Goal: Task Accomplishment & Management: Manage account settings

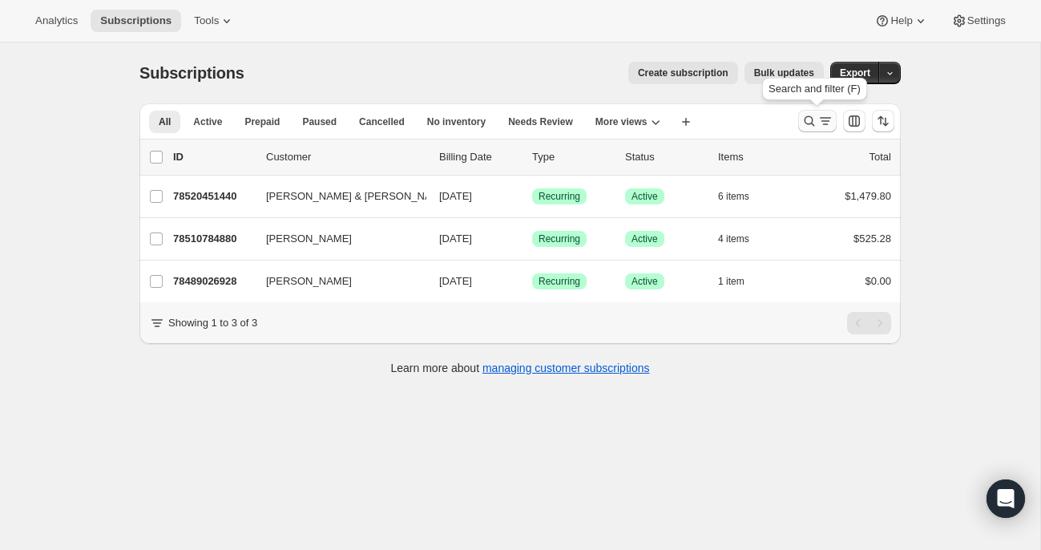
click at [809, 119] on icon "Search and filter results" at bounding box center [810, 121] width 16 height 16
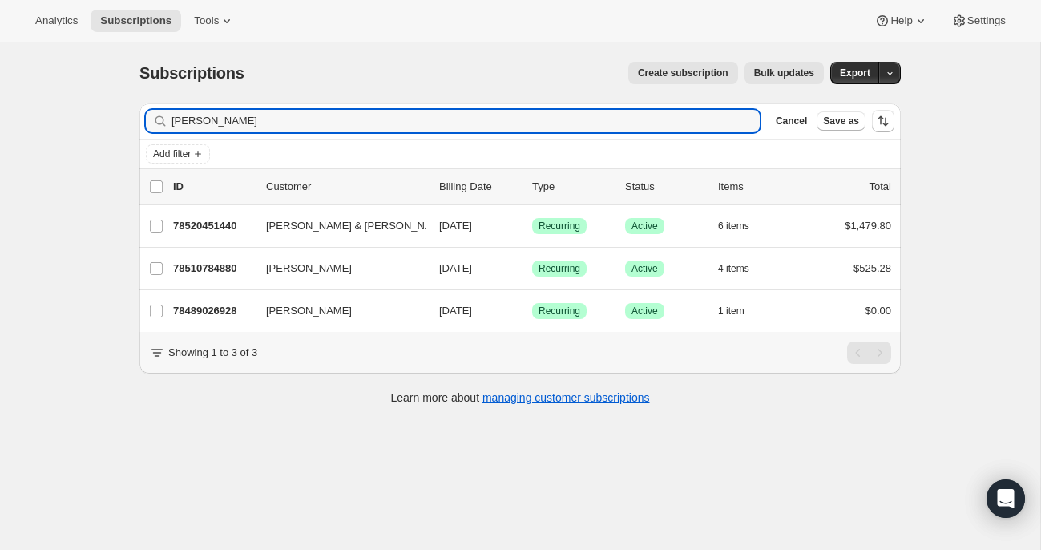
drag, startPoint x: 224, startPoint y: 124, endPoint x: 119, endPoint y: 119, distance: 106.0
click at [119, 119] on div "Subscriptions. This page is ready Subscriptions Create subscription Bulk update…" at bounding box center [520, 317] width 1040 height 550
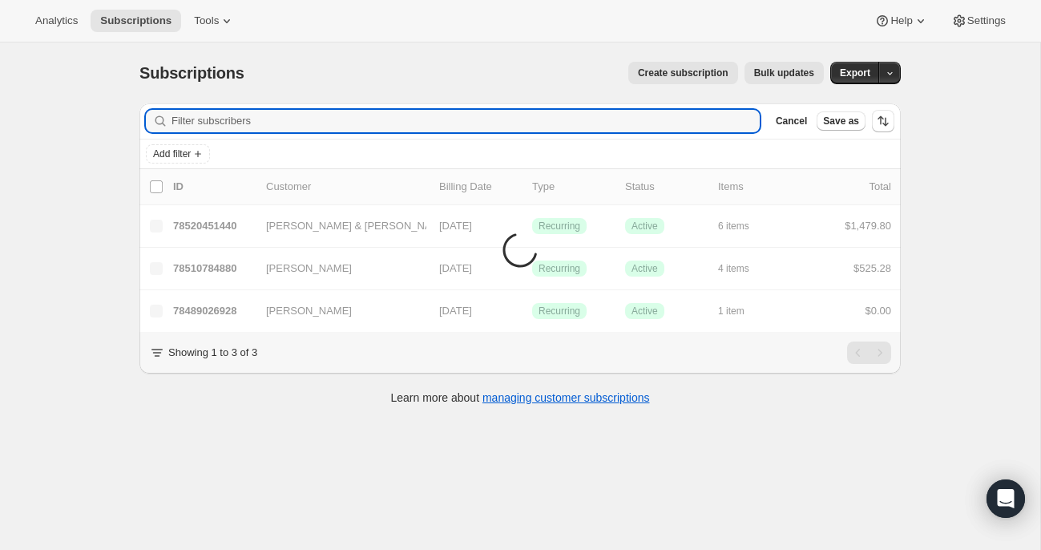
click at [68, 269] on div "Subscriptions. This page is ready Subscriptions Create subscription Bulk update…" at bounding box center [520, 317] width 1040 height 550
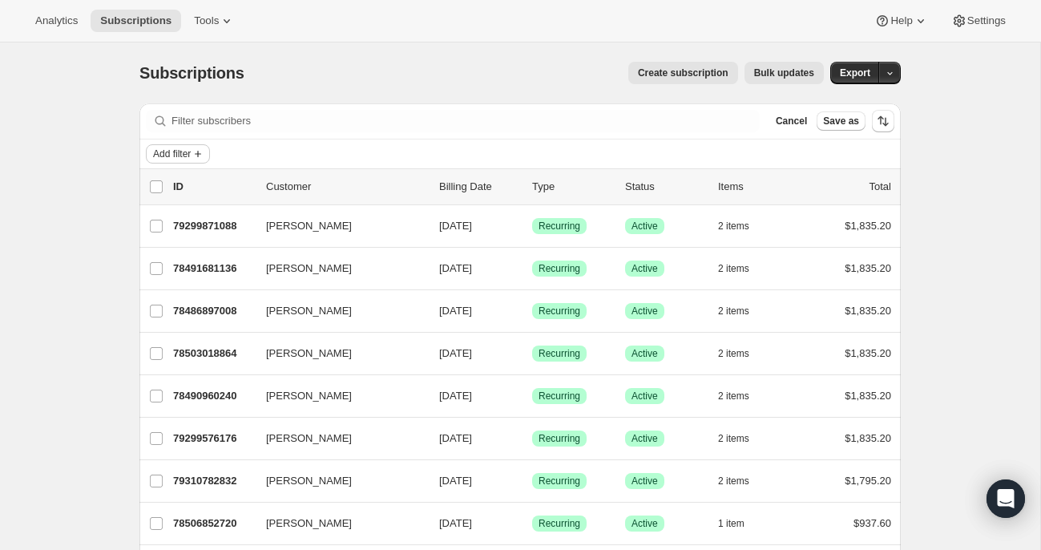
click at [190, 148] on span "Add filter" at bounding box center [172, 153] width 38 height 13
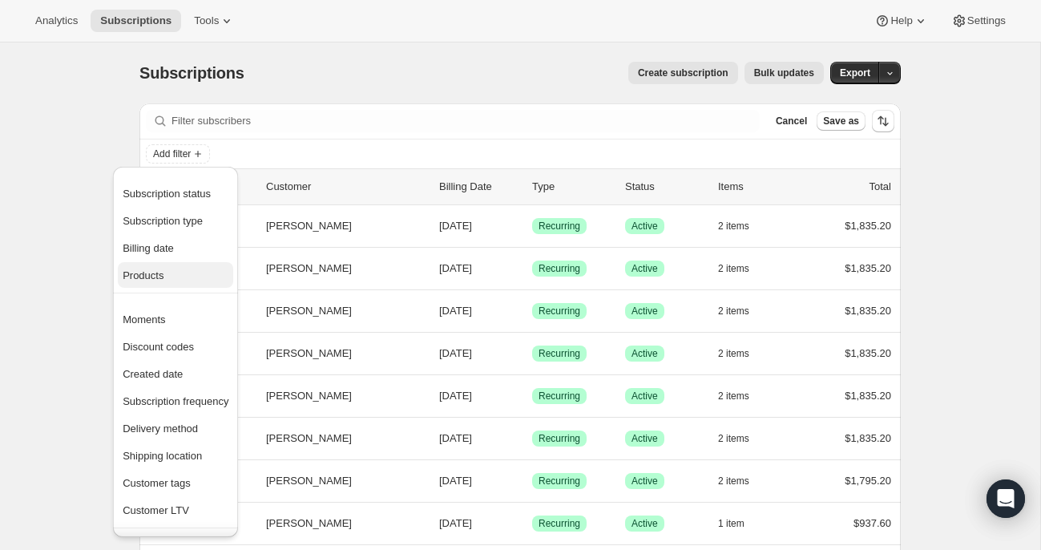
click at [167, 268] on span "Products" at bounding box center [176, 276] width 106 height 16
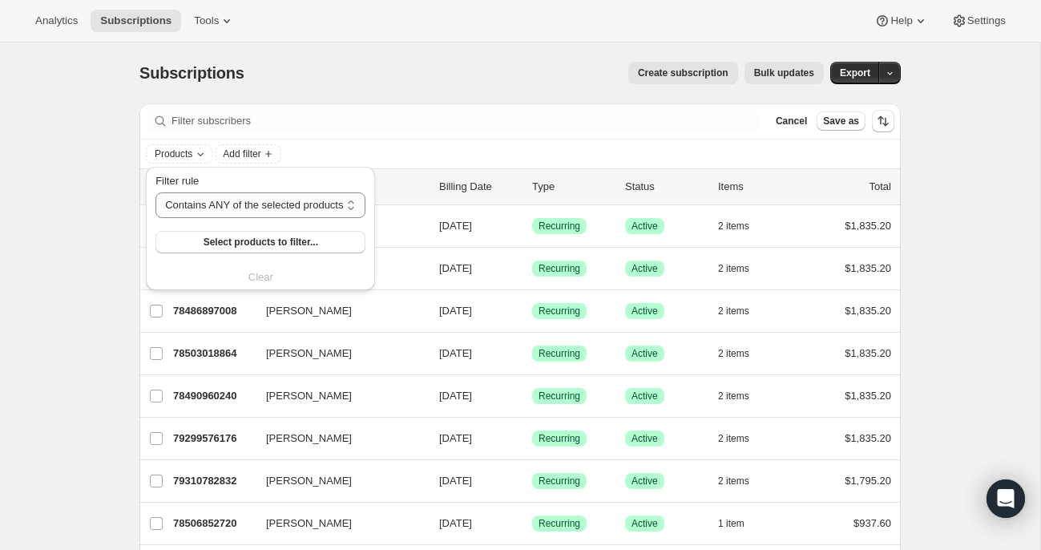
click at [343, 59] on div "Subscriptions. This page is ready Subscriptions Create subscription Bulk update…" at bounding box center [520, 72] width 762 height 61
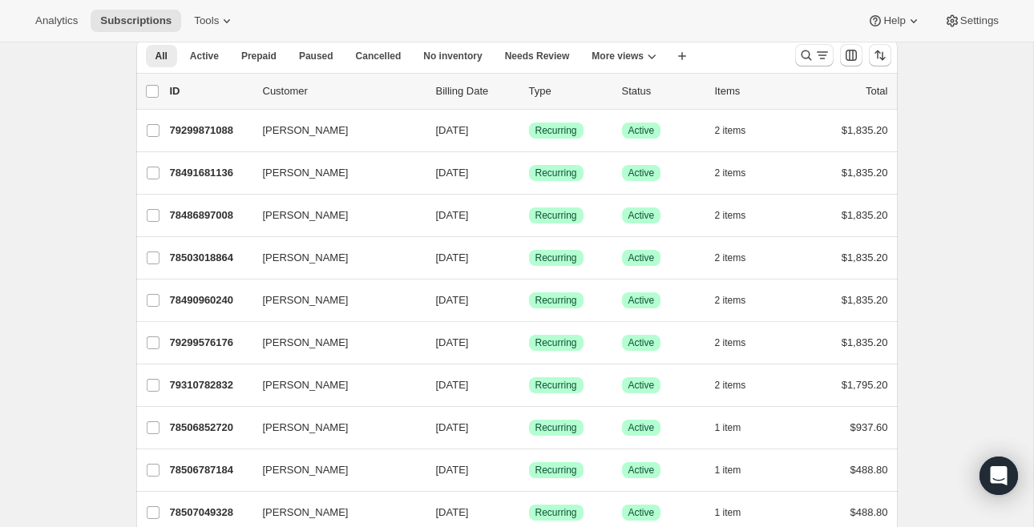
scroll to position [74, 0]
